Goal: Task Accomplishment & Management: Manage account settings

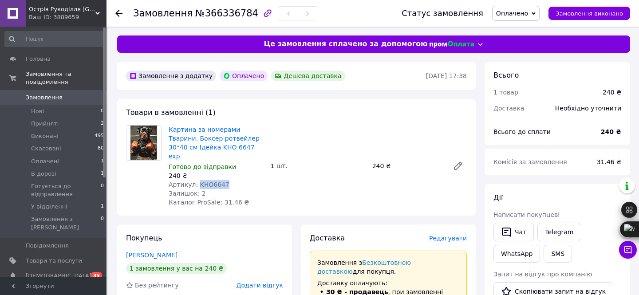
drag, startPoint x: 229, startPoint y: 177, endPoint x: 197, endPoint y: 176, distance: 31.5
click at [197, 180] on div "Артикул: KHO6647" at bounding box center [215, 184] width 94 height 9
copy span "KHO6647"
click at [528, 10] on span "Оплачено" at bounding box center [512, 13] width 32 height 7
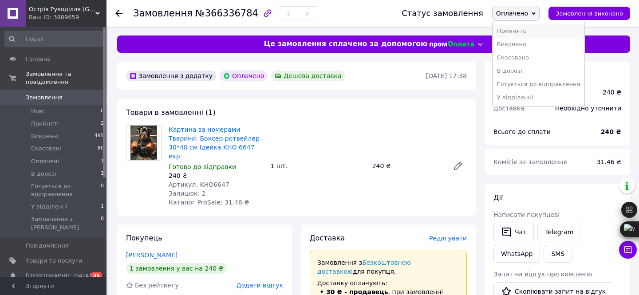
click at [521, 33] on li "Прийнято" at bounding box center [538, 30] width 92 height 13
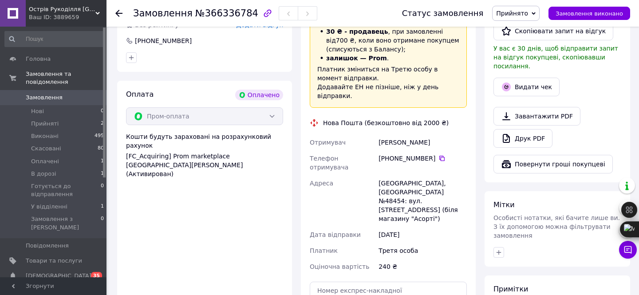
scroll to position [261, 0]
click at [439, 154] on icon at bounding box center [441, 157] width 7 height 7
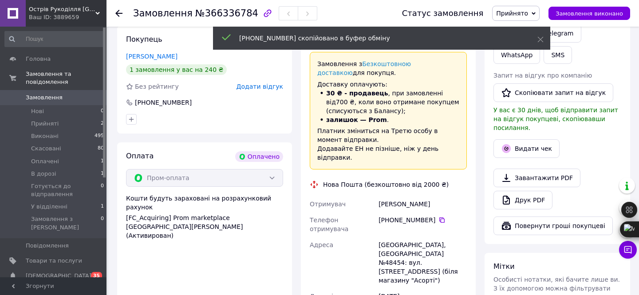
scroll to position [205, 0]
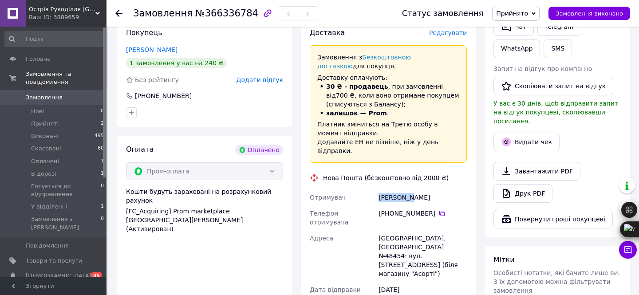
drag, startPoint x: 409, startPoint y: 188, endPoint x: 385, endPoint y: 188, distance: 23.9
click at [375, 189] on div "Отримувач [PERSON_NAME] отримувача [PHONE_NUMBER]   Адреса [GEOGRAPHIC_DATA], П…" at bounding box center [388, 259] width 161 height 140
copy div "Отримувач [PERSON_NAME]"
drag, startPoint x: 425, startPoint y: 192, endPoint x: 410, endPoint y: 189, distance: 15.2
click at [410, 189] on div "[PERSON_NAME]" at bounding box center [422, 197] width 92 height 16
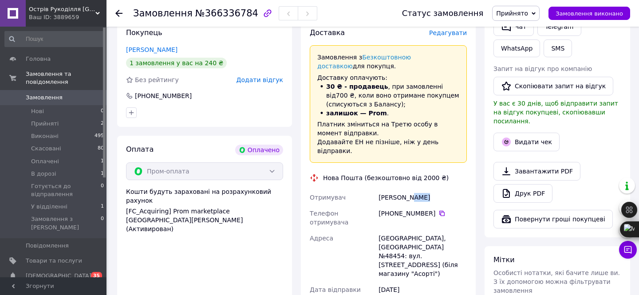
copy div "[PERSON_NAME]"
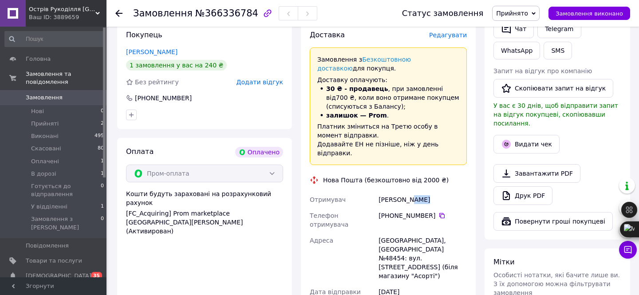
scroll to position [232, 0]
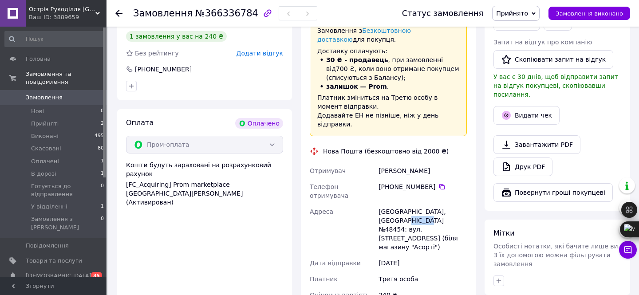
drag, startPoint x: 405, startPoint y: 203, endPoint x: 379, endPoint y: 202, distance: 26.2
click at [379, 204] on div "[GEOGRAPHIC_DATA], [GEOGRAPHIC_DATA] №48454: вул. [STREET_ADDRESS] (біля магази…" at bounding box center [422, 229] width 92 height 51
copy div "№48454"
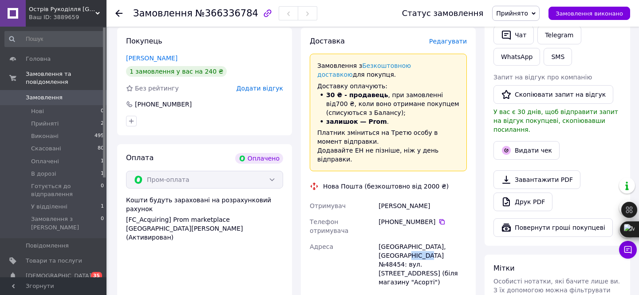
scroll to position [200, 0]
